Goal: Information Seeking & Learning: Understand process/instructions

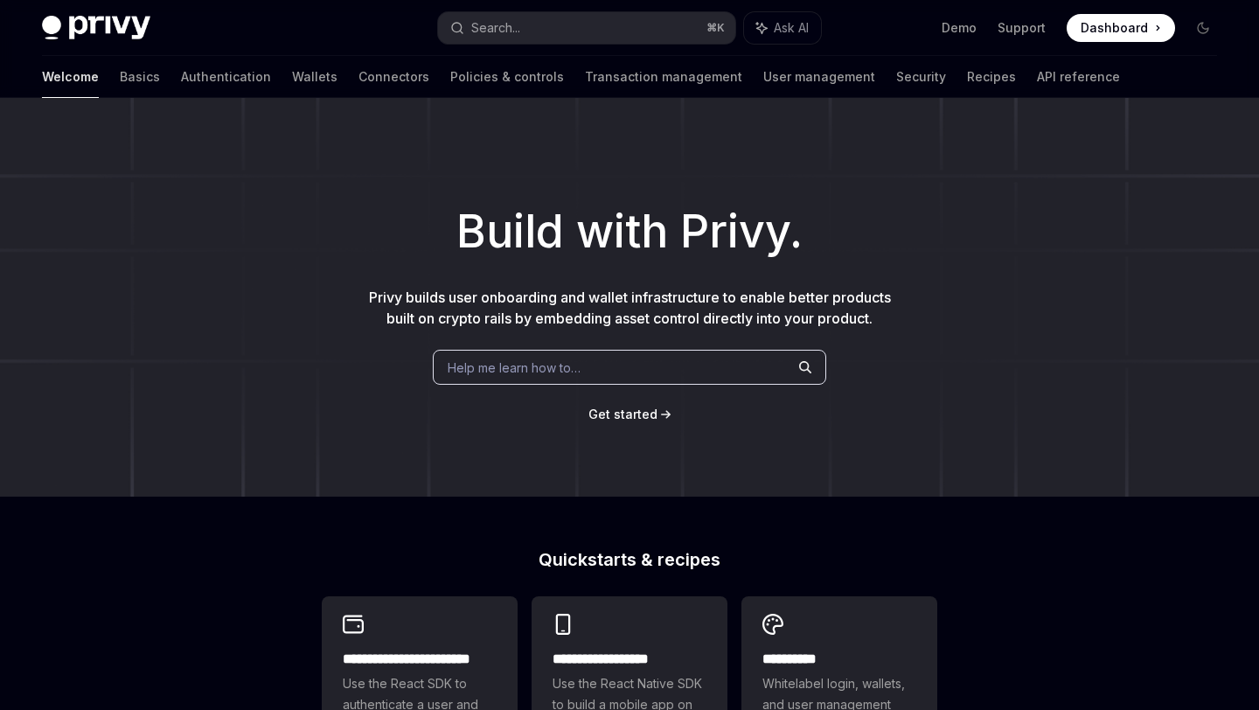
click at [546, 31] on button "Search... ⌘ K" at bounding box center [586, 27] width 296 height 31
click at [639, 415] on span "Get started" at bounding box center [622, 413] width 69 height 15
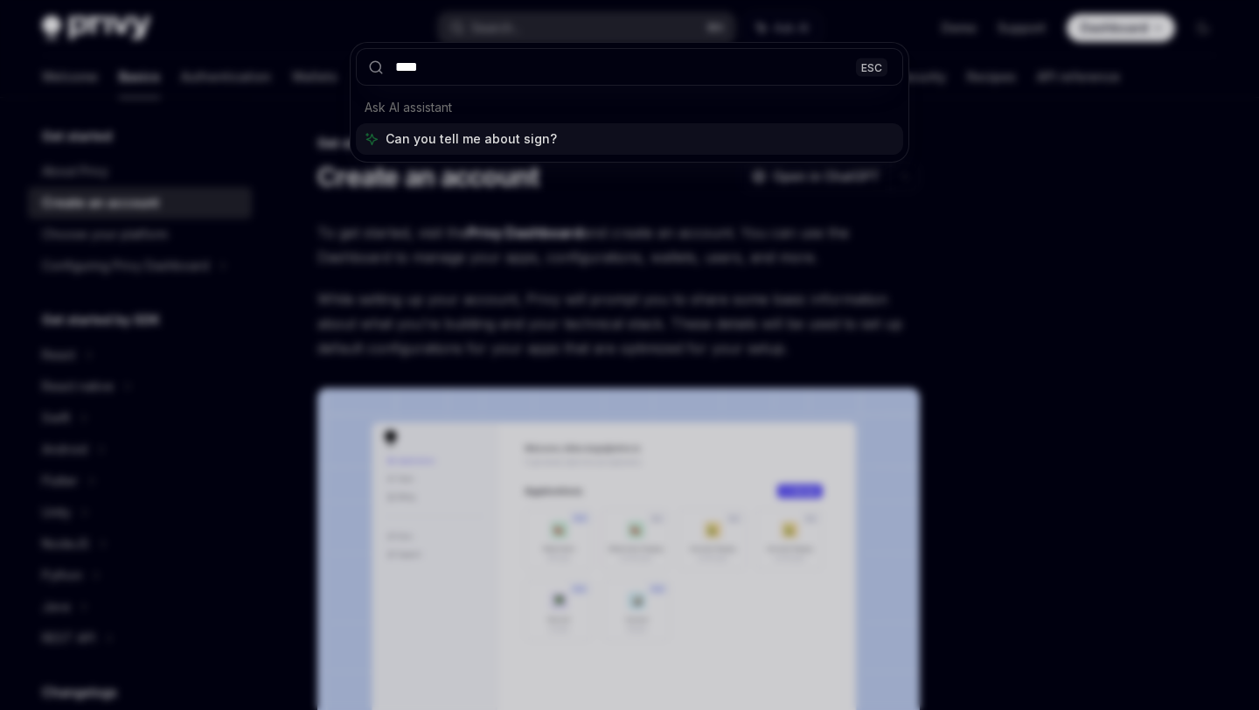
type input "****"
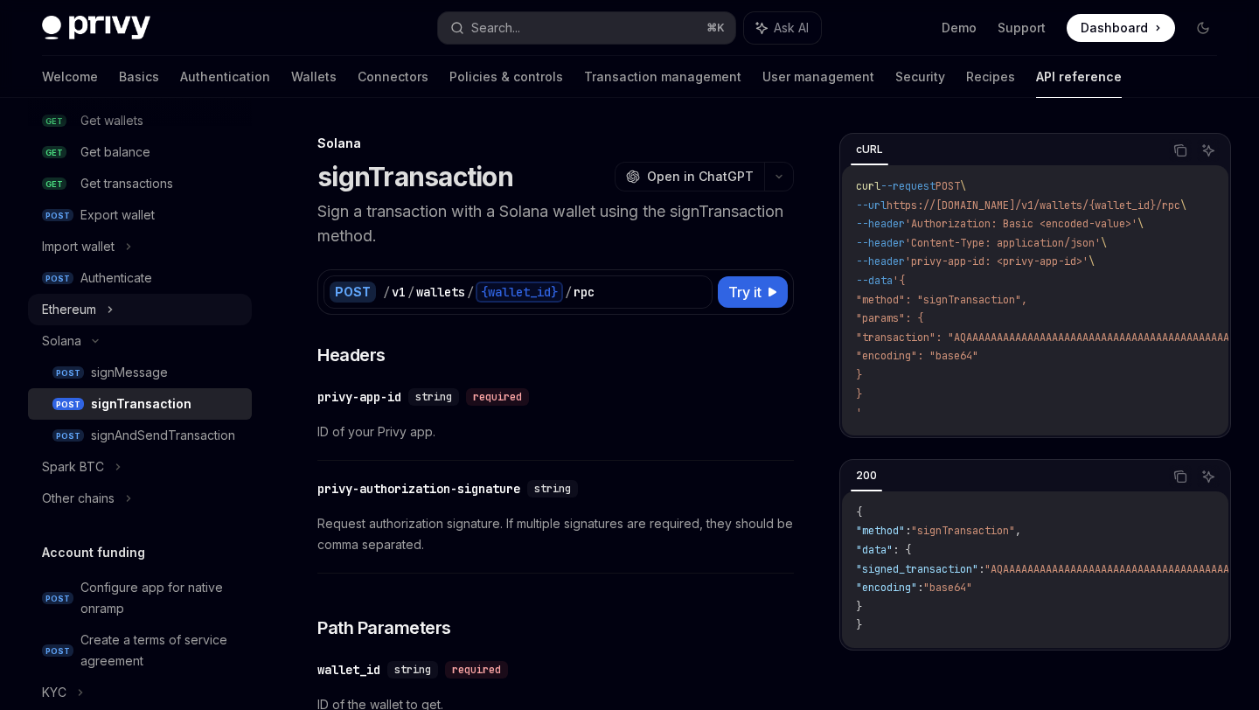
scroll to position [289, 0]
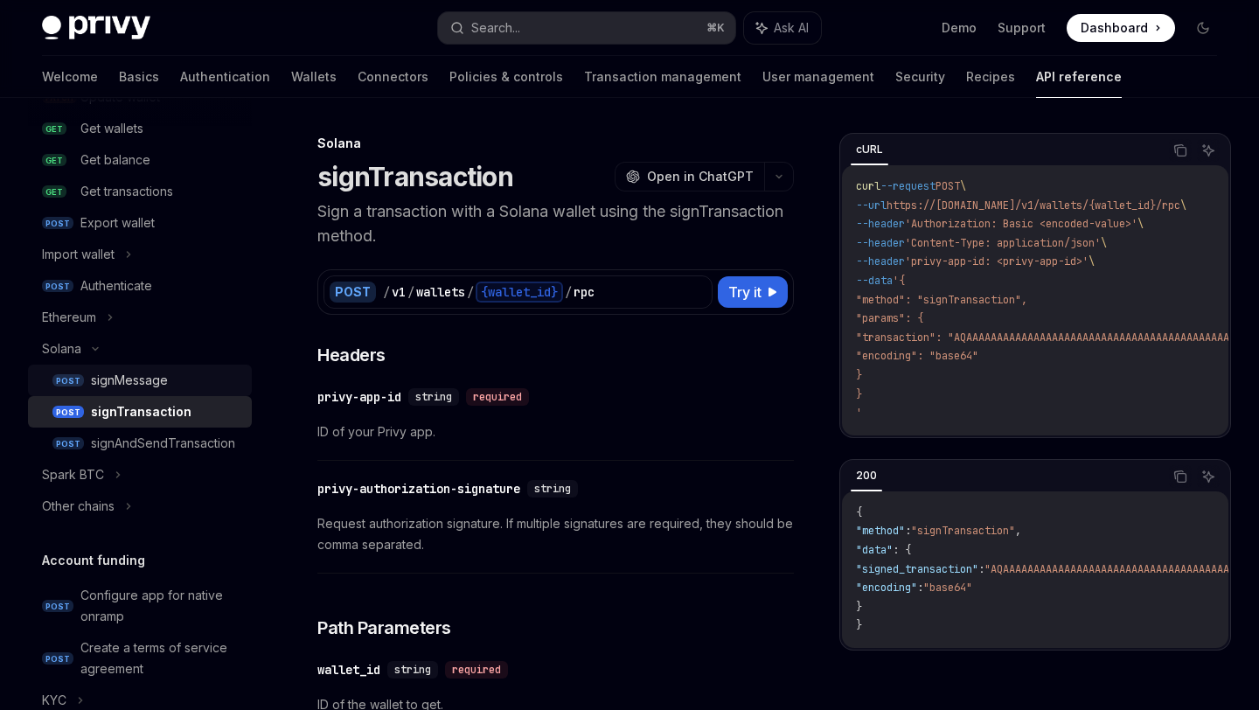
click at [170, 380] on div "signMessage" at bounding box center [166, 380] width 150 height 21
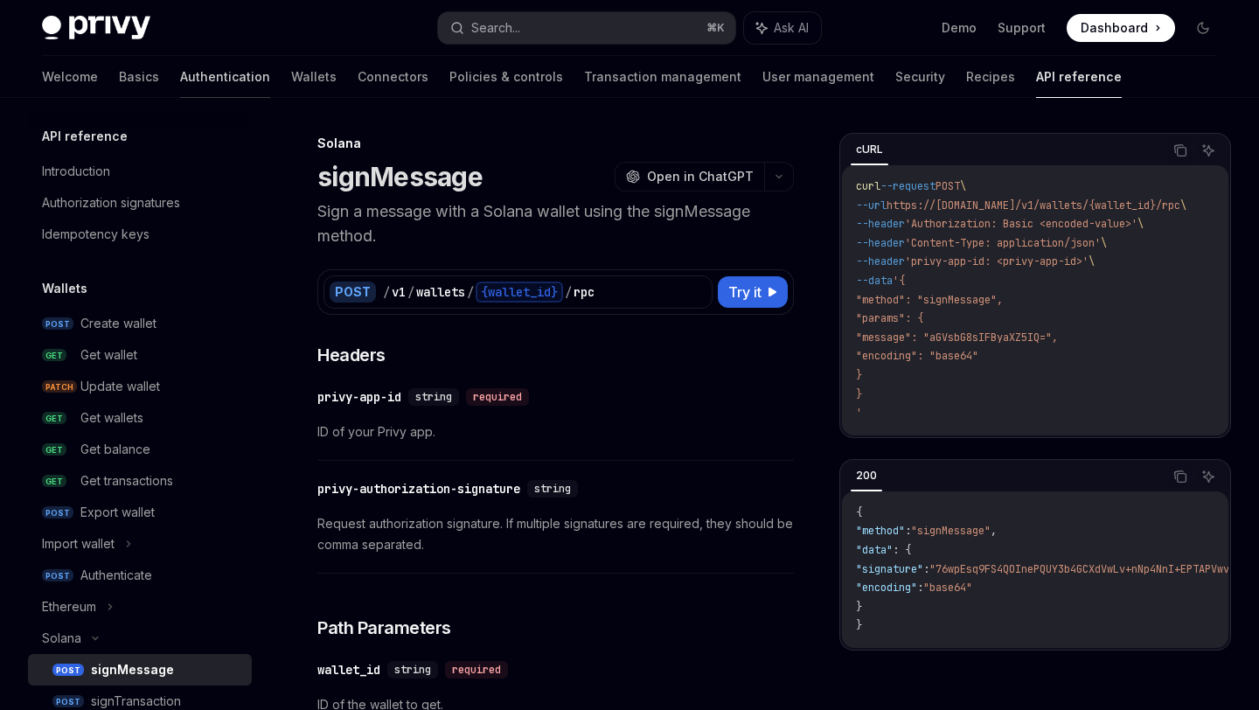
click at [180, 85] on link "Authentication" at bounding box center [225, 77] width 90 height 42
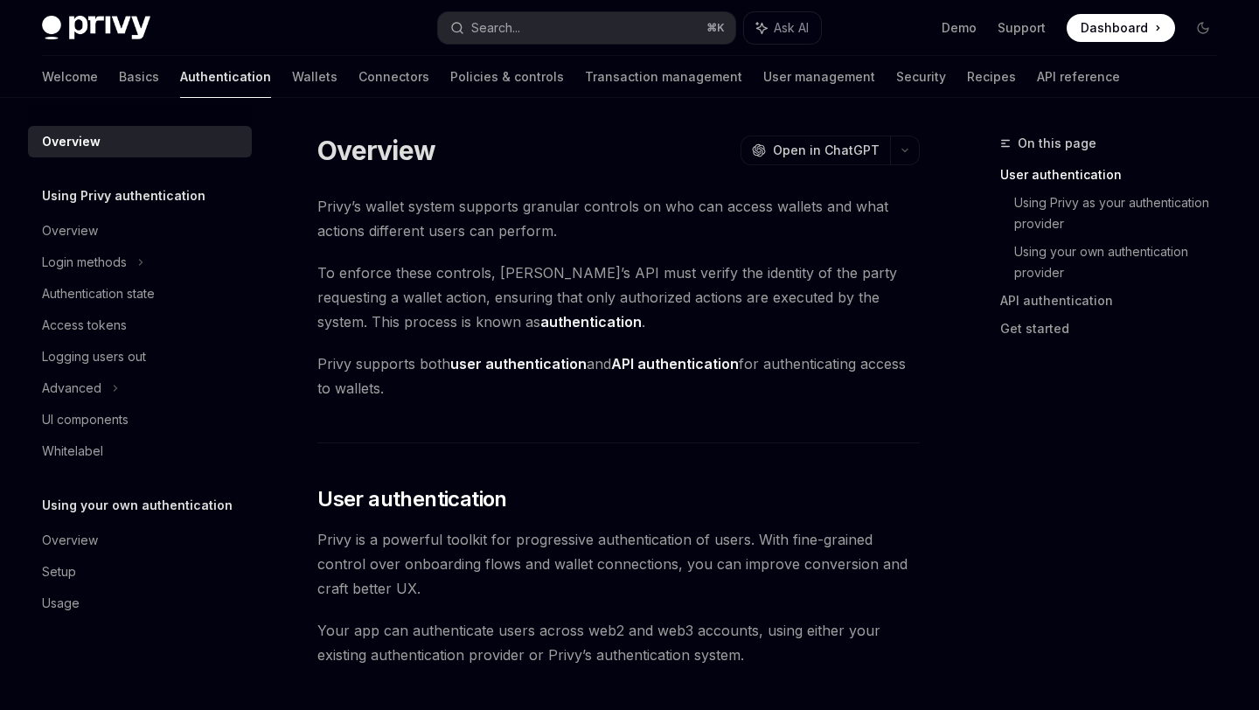
click at [73, 100] on div at bounding box center [140, 112] width 224 height 28
click at [119, 92] on link "Basics" at bounding box center [139, 77] width 40 height 42
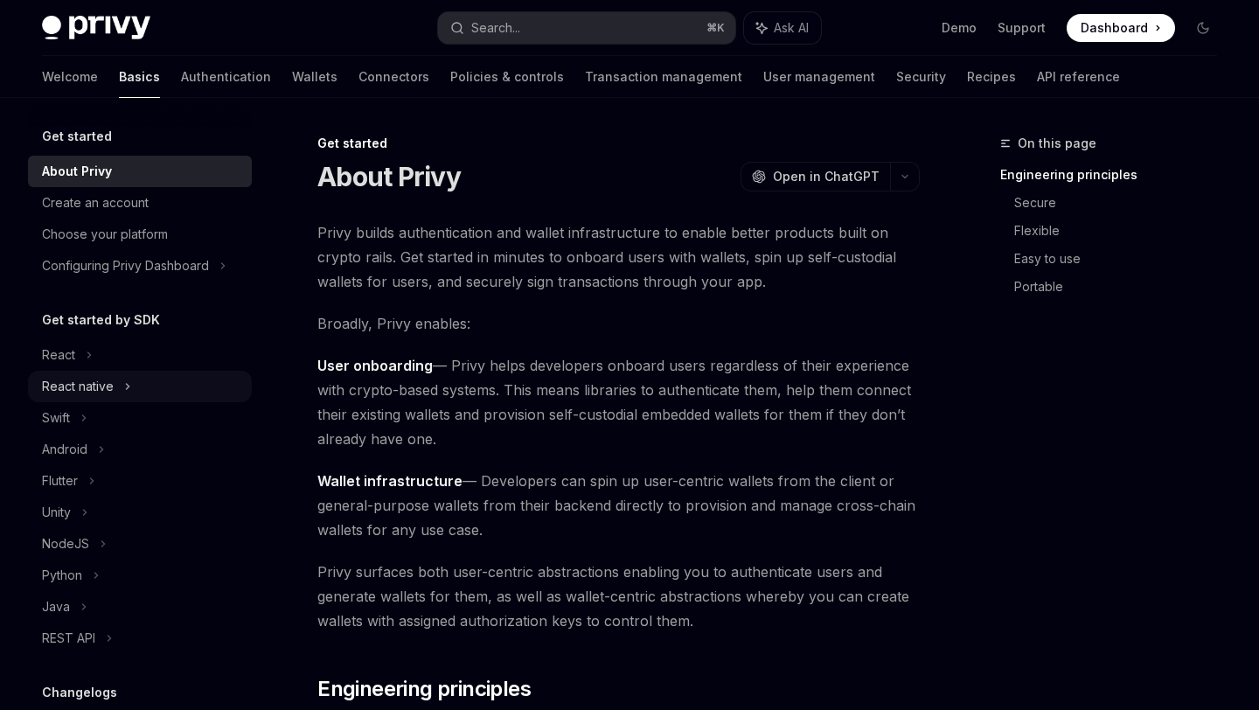
click at [136, 371] on div "React native" at bounding box center [140, 386] width 224 height 31
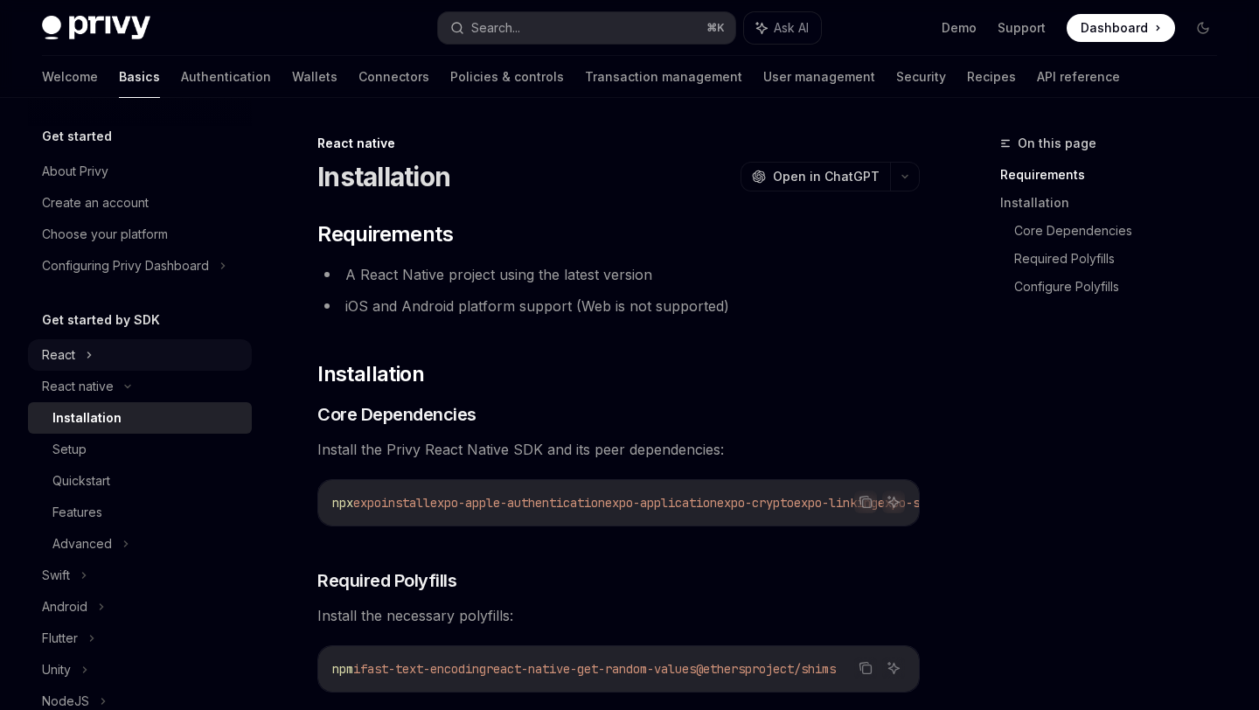
click at [136, 366] on div "React" at bounding box center [140, 354] width 224 height 31
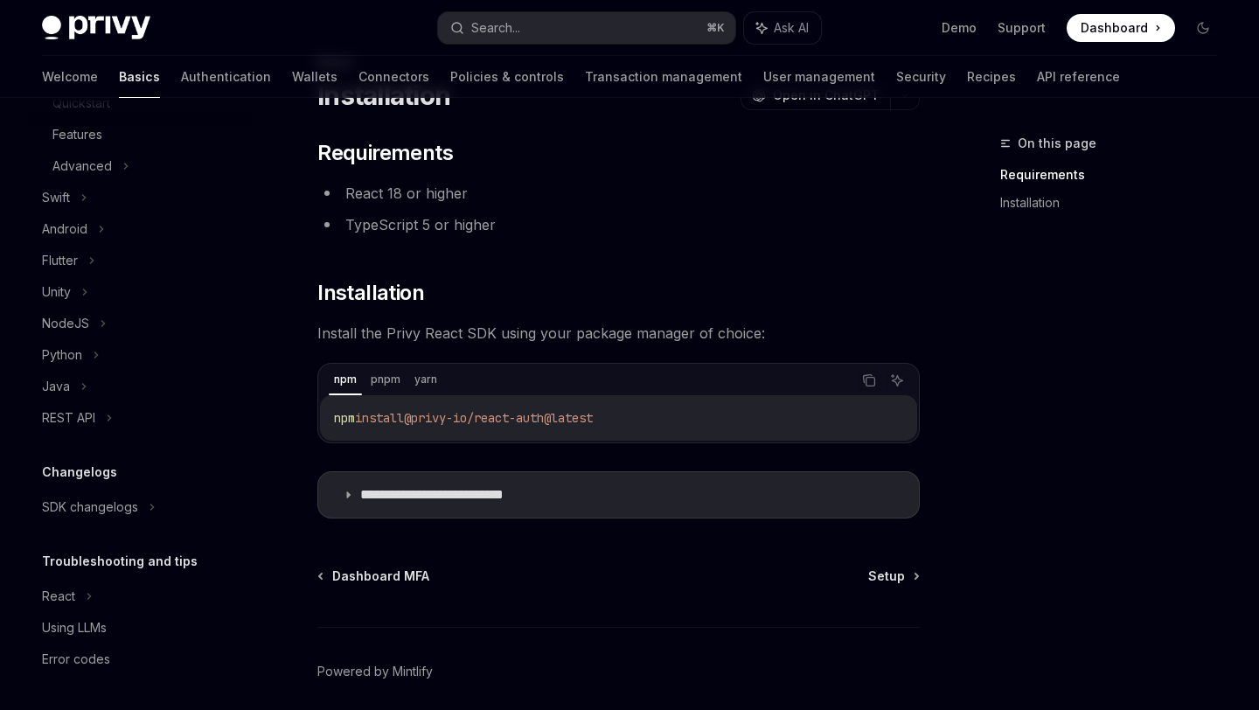
scroll to position [277, 0]
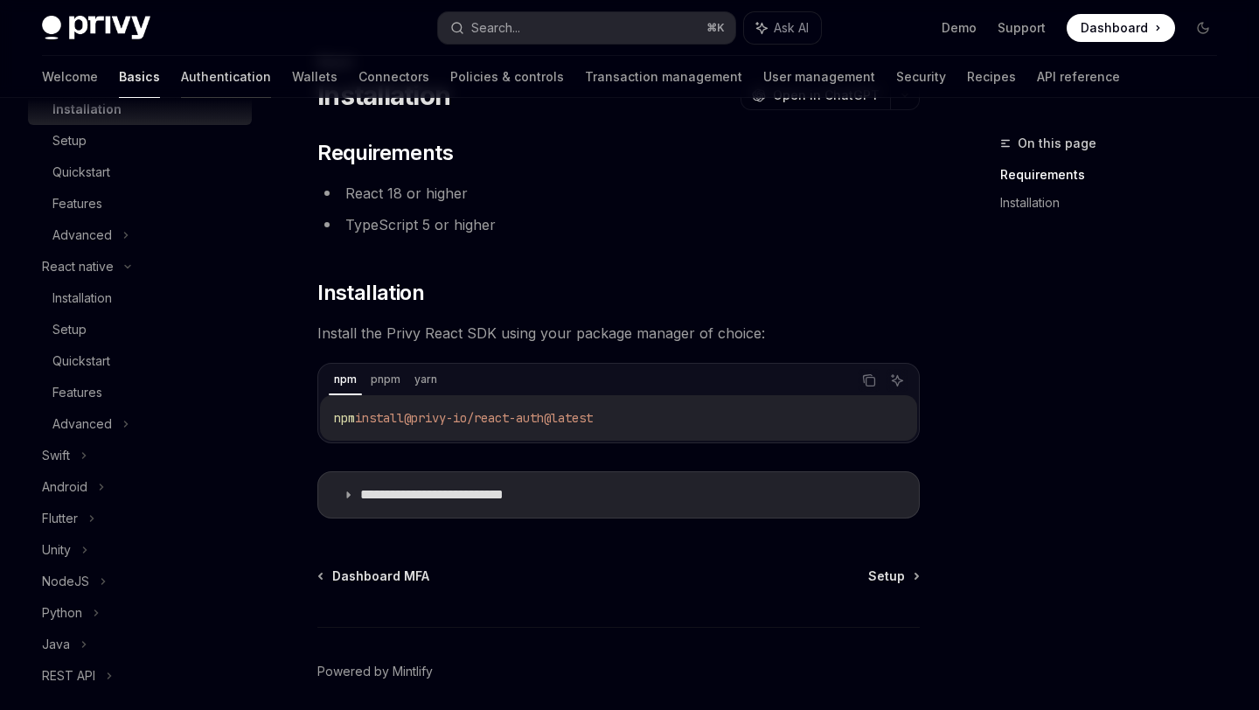
click at [181, 83] on link "Authentication" at bounding box center [226, 77] width 90 height 42
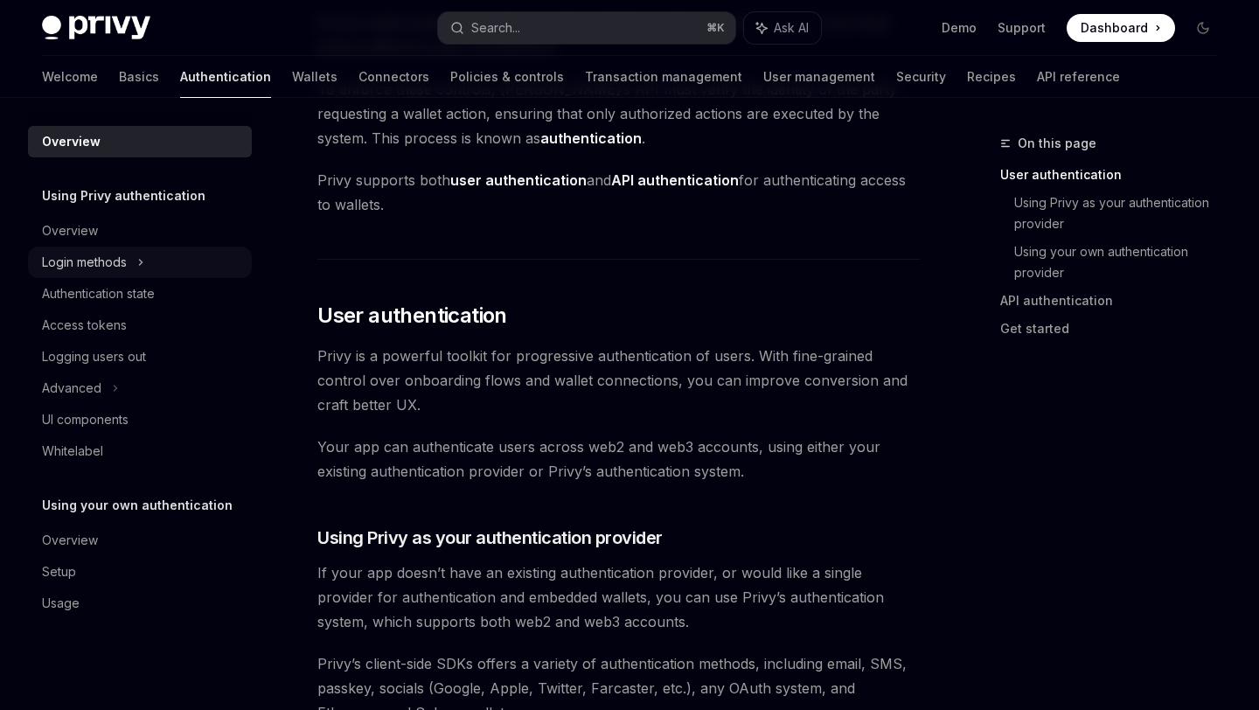
scroll to position [219, 0]
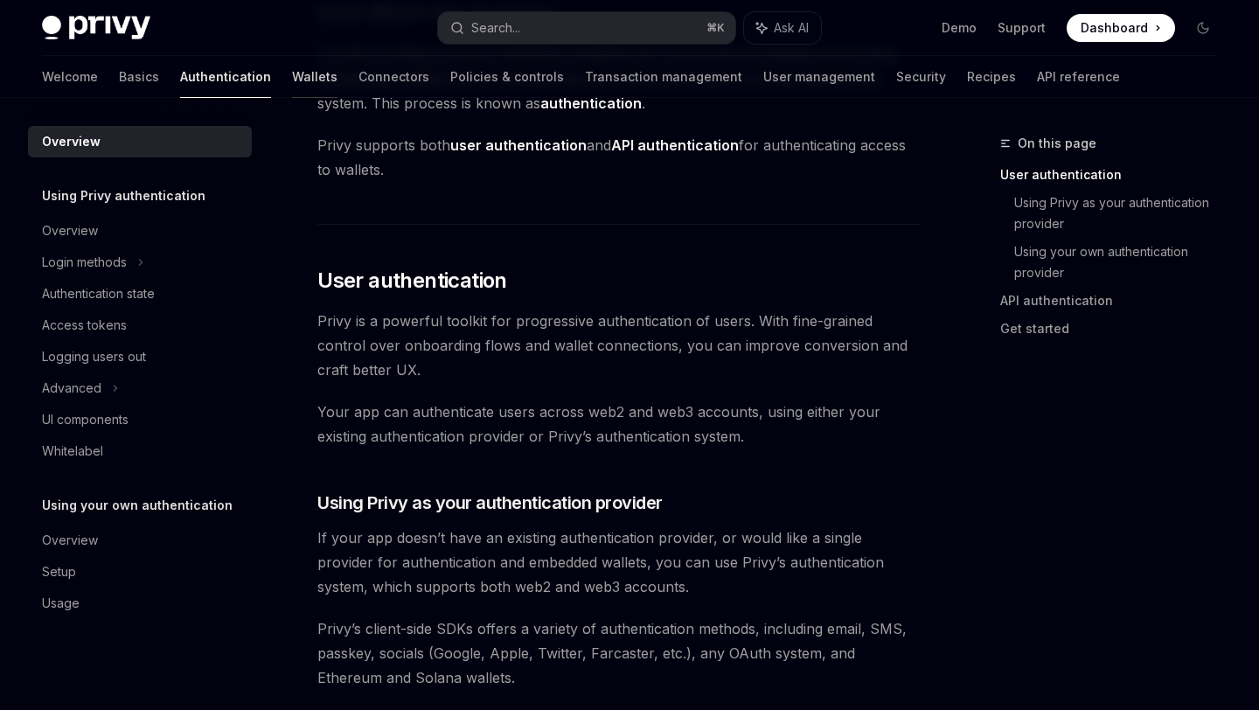
click at [292, 80] on link "Wallets" at bounding box center [314, 77] width 45 height 42
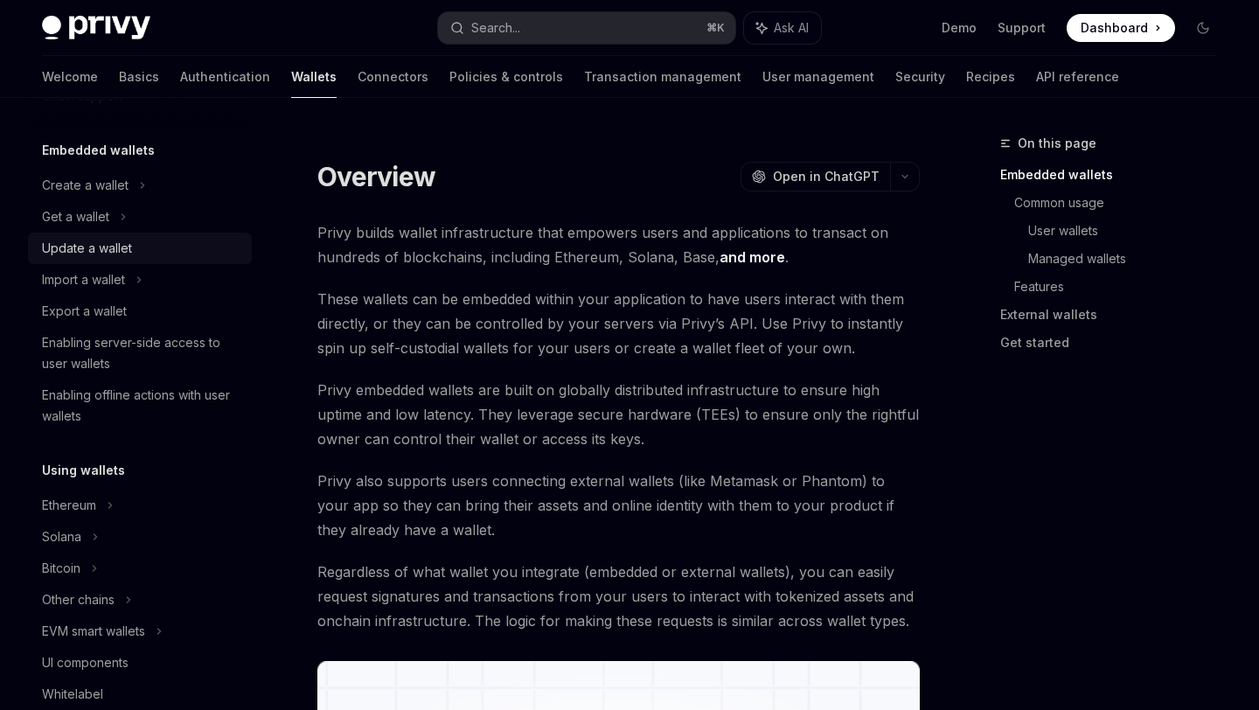
scroll to position [292, 0]
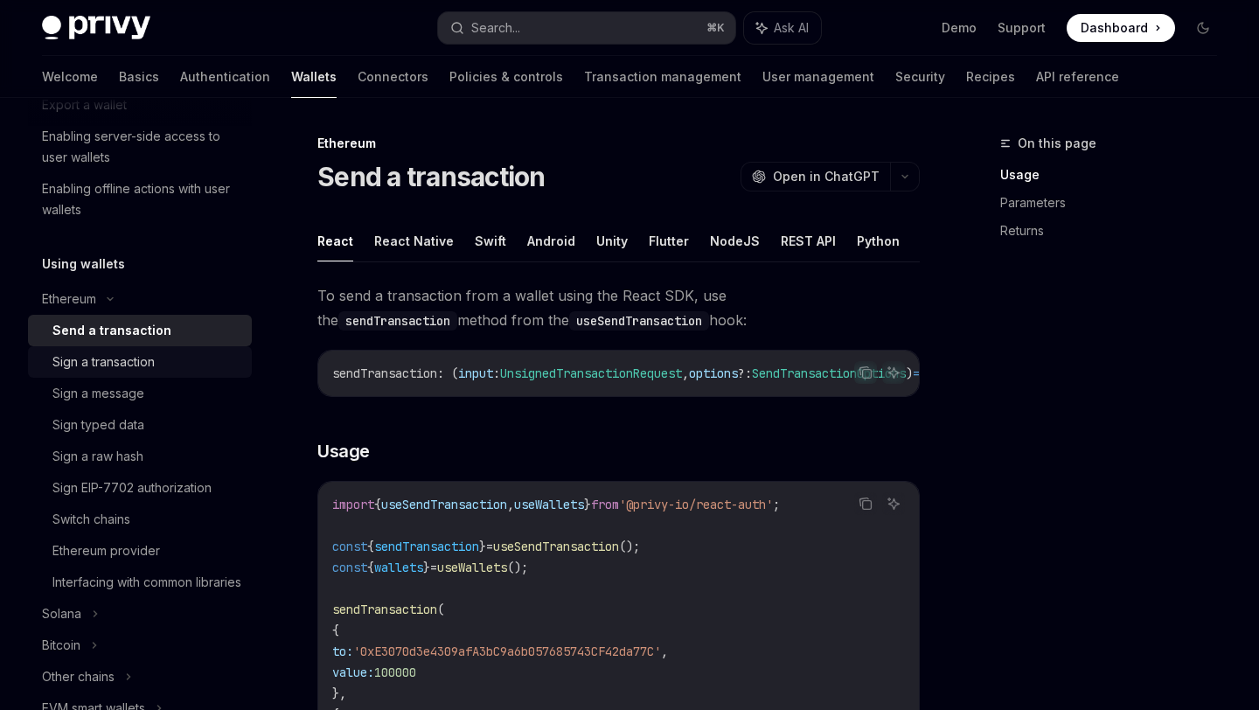
click at [184, 357] on div "Sign a transaction" at bounding box center [146, 361] width 189 height 21
type textarea "*"
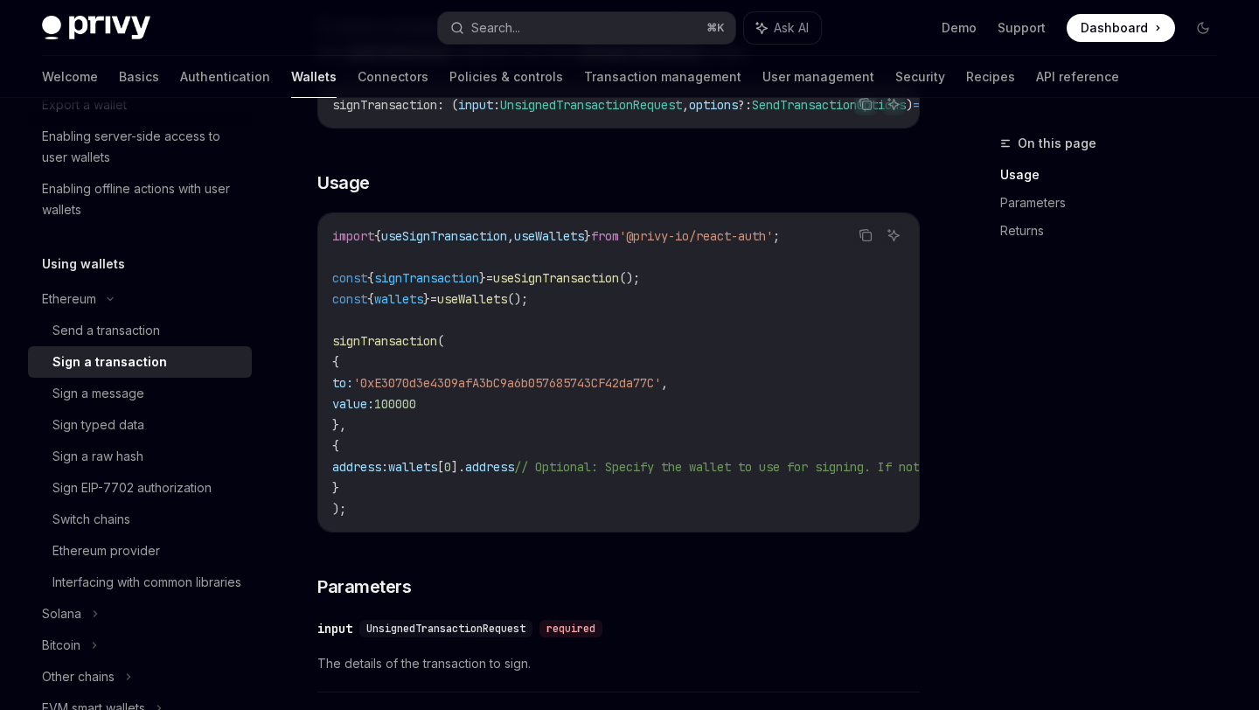
scroll to position [274, 0]
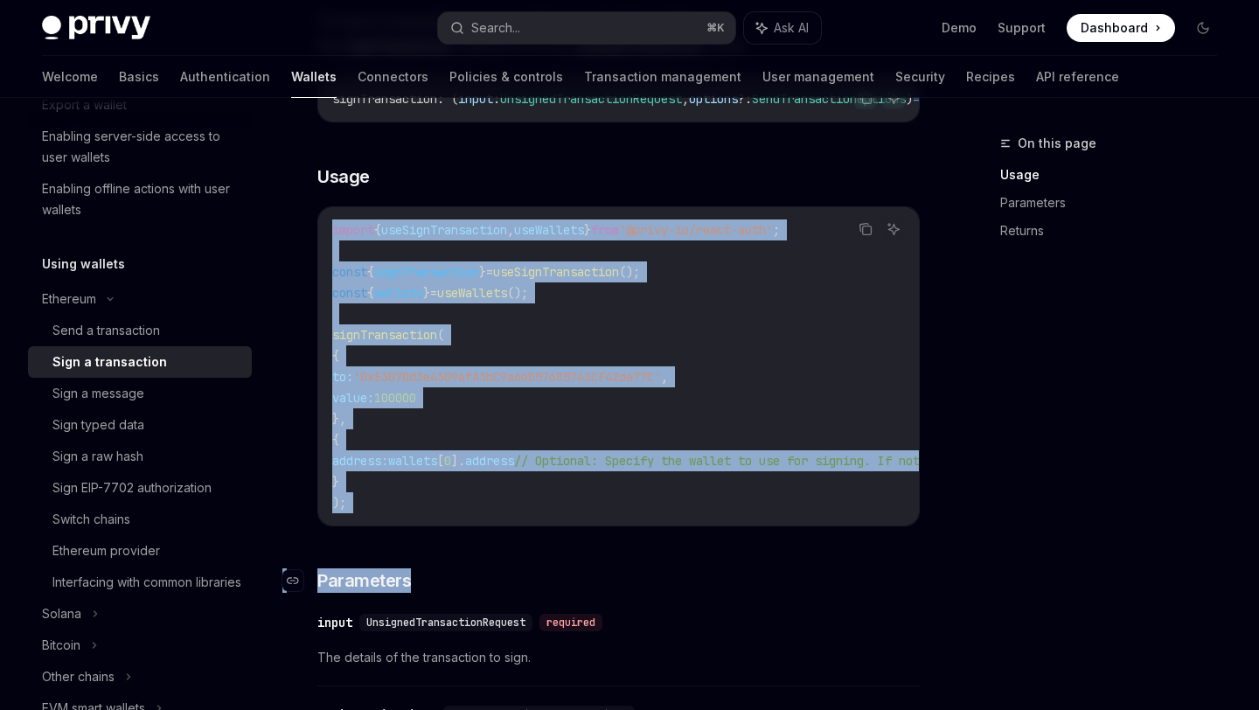
drag, startPoint x: 328, startPoint y: 229, endPoint x: 747, endPoint y: 593, distance: 555.2
click at [747, 593] on div "To send a transaction from a wallet using the React SDK, use the signTransactio…" at bounding box center [618, 626] width 602 height 1234
click at [718, 506] on code "import { useSignTransaction , useWallets } from '@privy-io/react-auth' ; const …" at bounding box center [790, 366] width 916 height 294
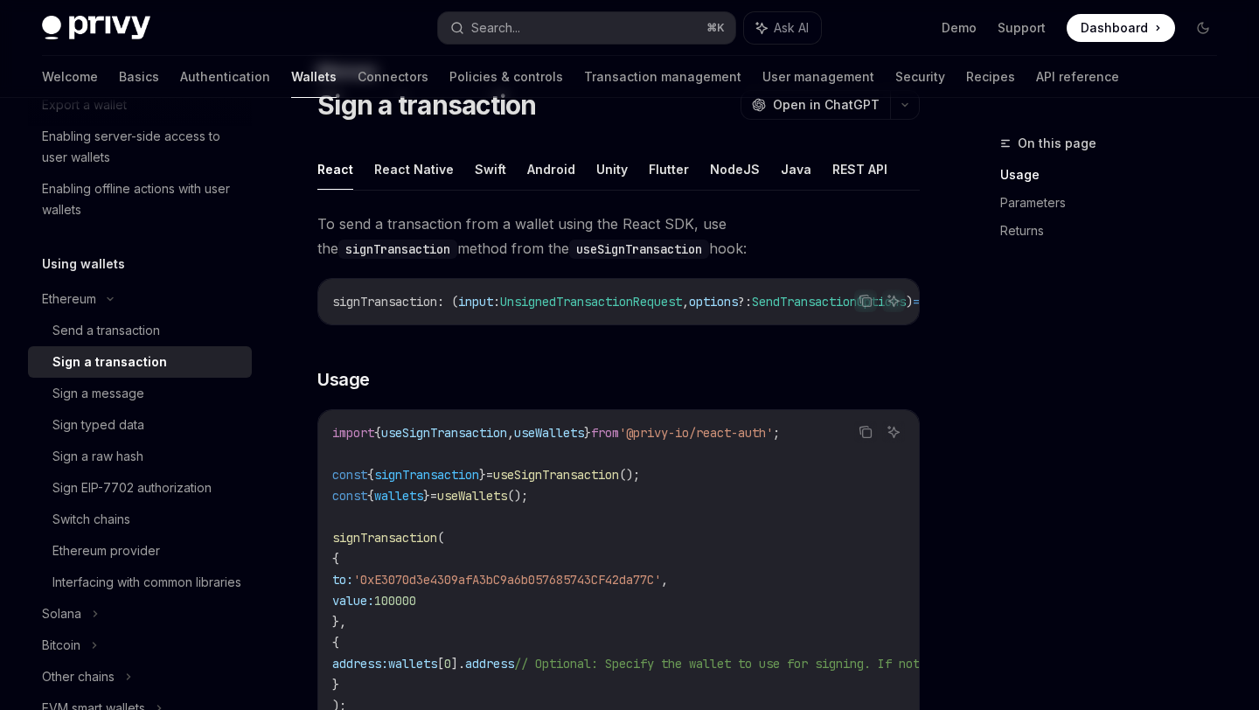
scroll to position [0, 0]
